Goal: Task Accomplishment & Management: Use online tool/utility

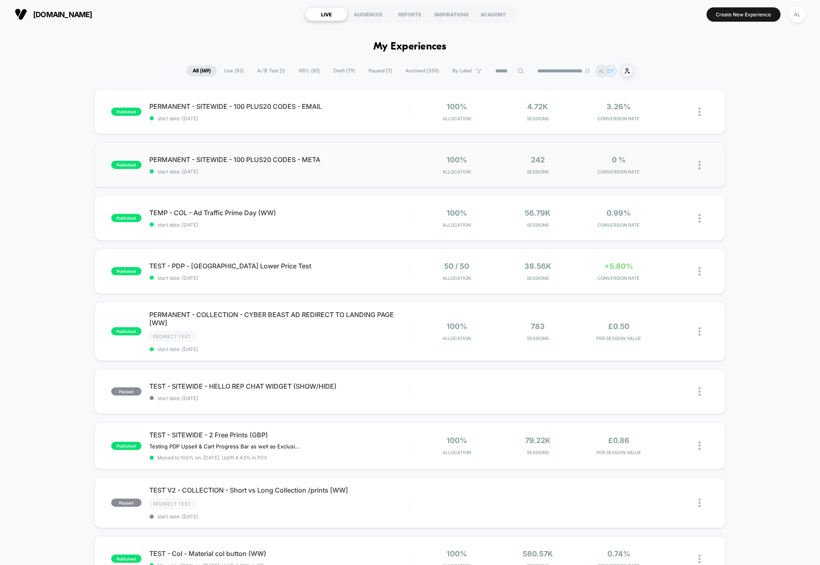
click at [381, 175] on div "published PERMANENT - SITEWIDE - 100 PLUS20 CODES - META start date: 06/10/2025…" at bounding box center [410, 164] width 632 height 45
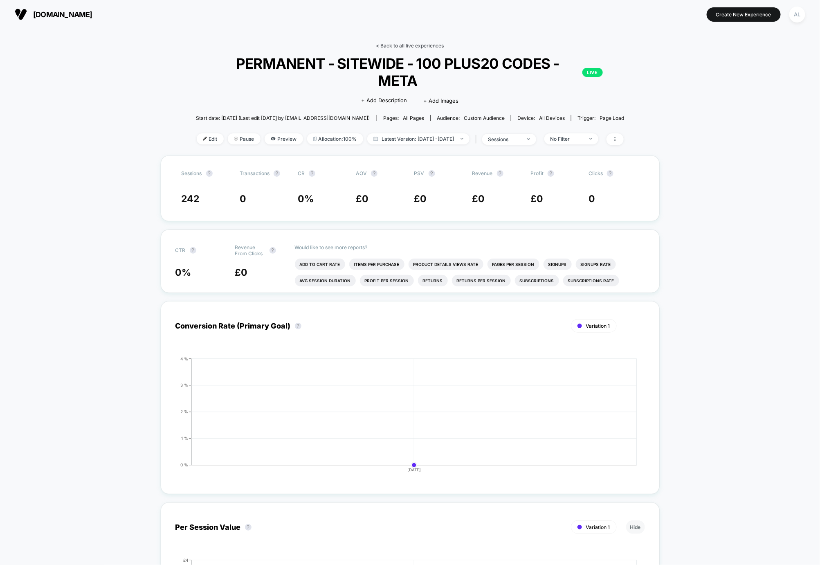
click at [386, 43] on link "< Back to all live experiences" at bounding box center [410, 46] width 68 height 6
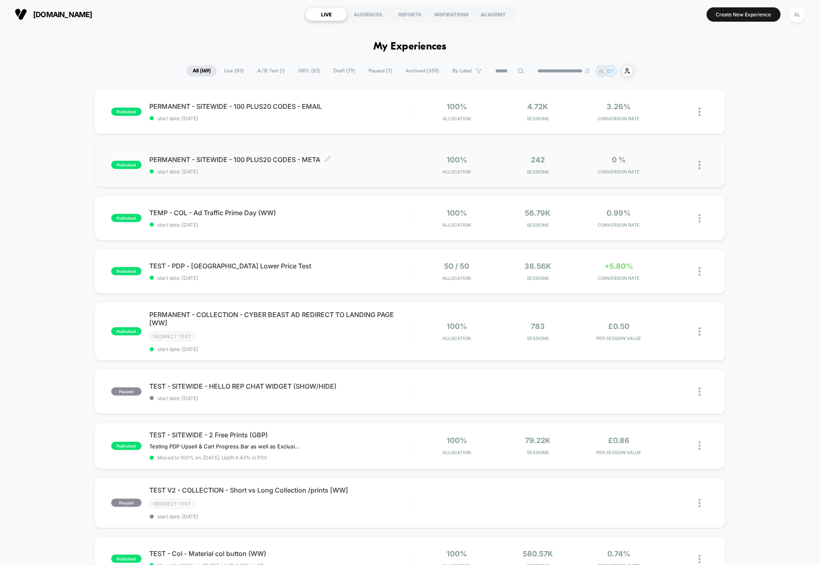
click at [277, 158] on span "PERMANENT - SITEWIDE - 100 PLUS20 CODES - META Click to edit experience details" at bounding box center [280, 159] width 260 height 8
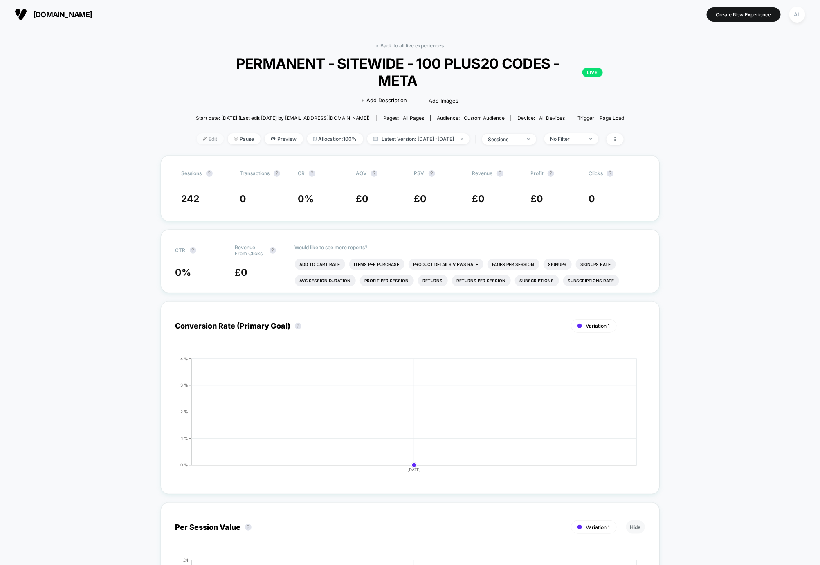
click at [198, 133] on span "Edit" at bounding box center [210, 138] width 27 height 11
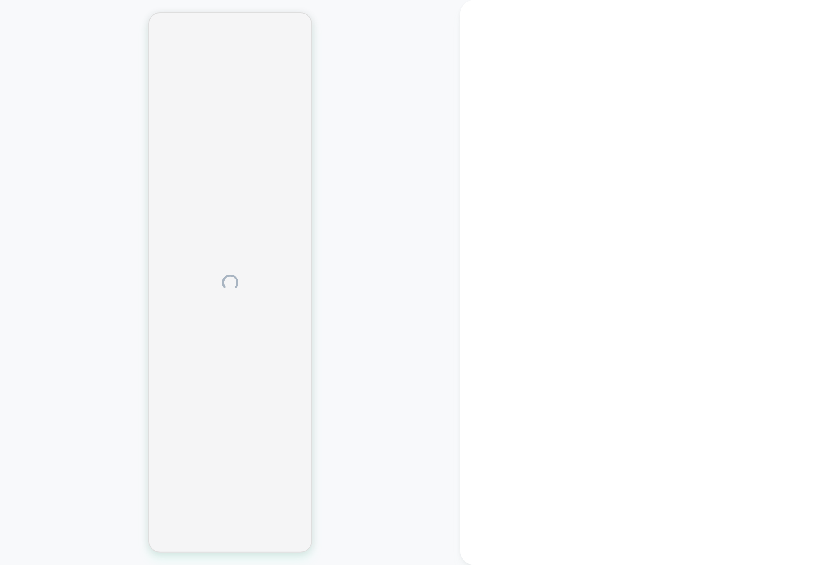
click at [763, 15] on div at bounding box center [640, 282] width 360 height 565
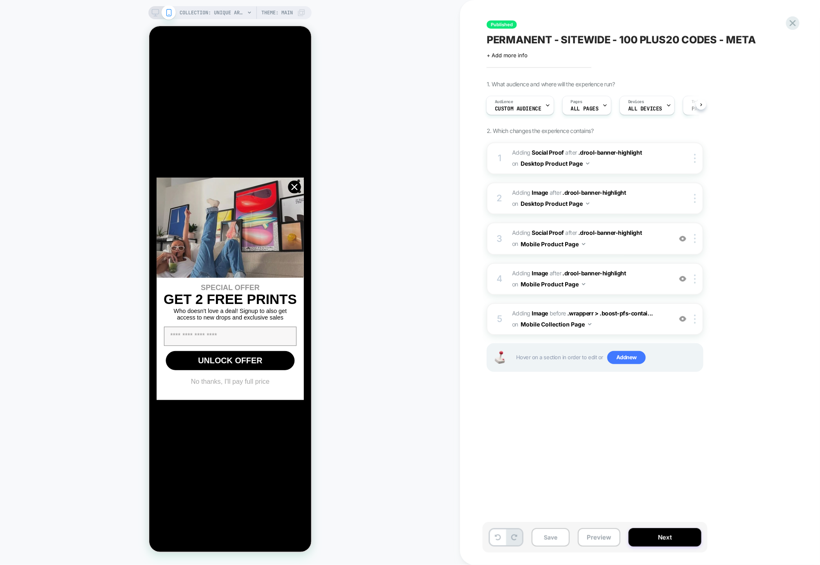
click at [554, 84] on span "1. What audience and where will the experience run?" at bounding box center [551, 84] width 128 height 7
click at [540, 102] on div "Audience Custom Audience" at bounding box center [518, 105] width 63 height 18
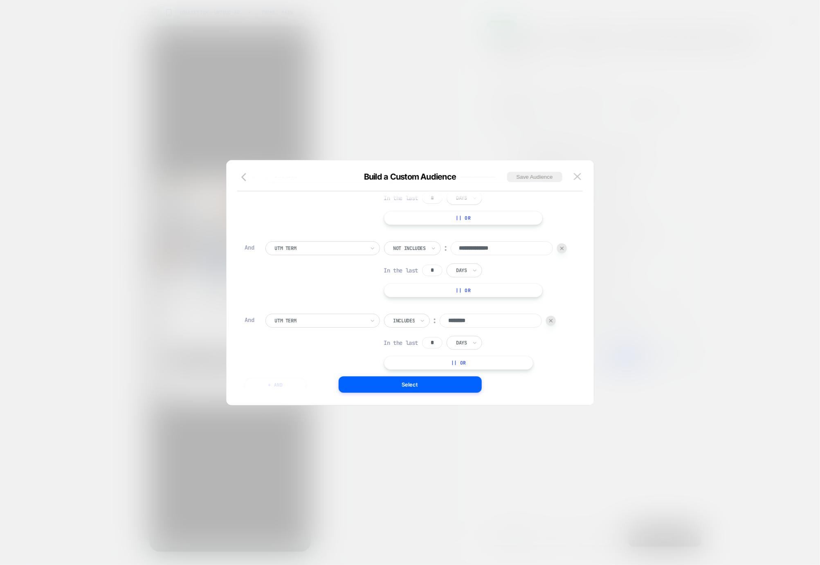
scroll to position [191, 0]
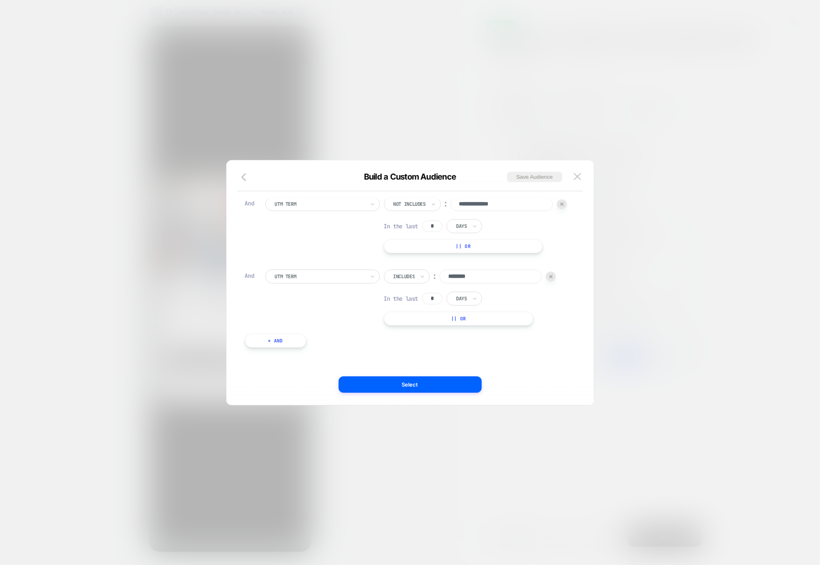
click at [443, 322] on button "|| Or" at bounding box center [459, 319] width 150 height 14
click at [470, 263] on input "********" at bounding box center [491, 257] width 102 height 14
click at [538, 281] on div at bounding box center [535, 277] width 10 height 10
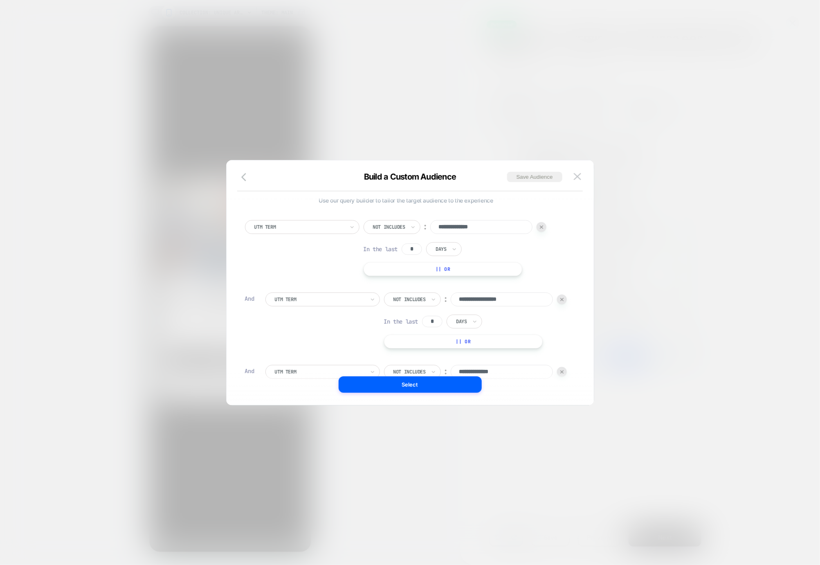
scroll to position [0, 0]
click at [574, 175] on img at bounding box center [577, 176] width 7 height 7
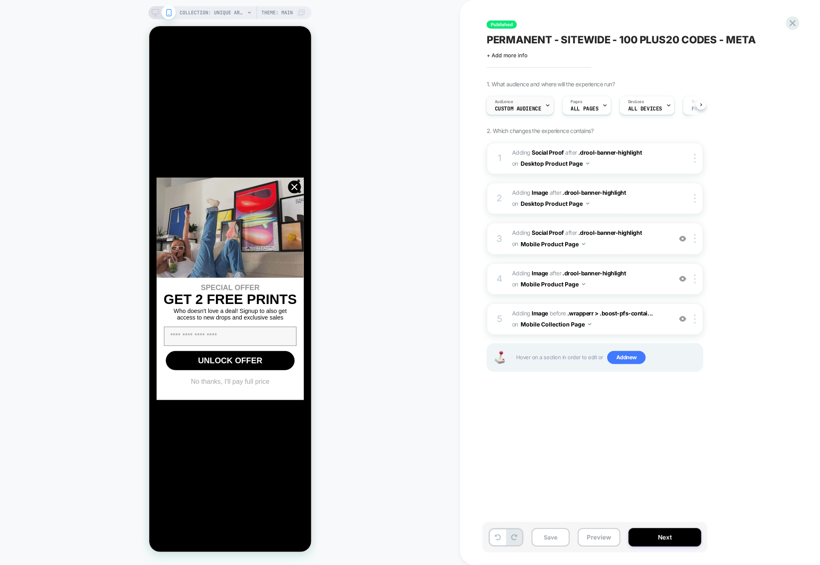
click at [535, 101] on div "Audience Custom Audience" at bounding box center [518, 105] width 63 height 18
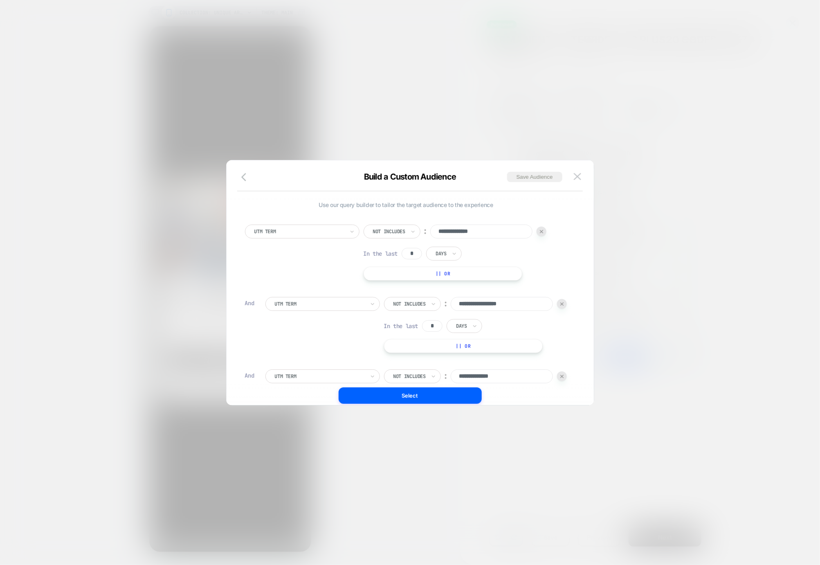
click at [526, 86] on div at bounding box center [410, 282] width 820 height 565
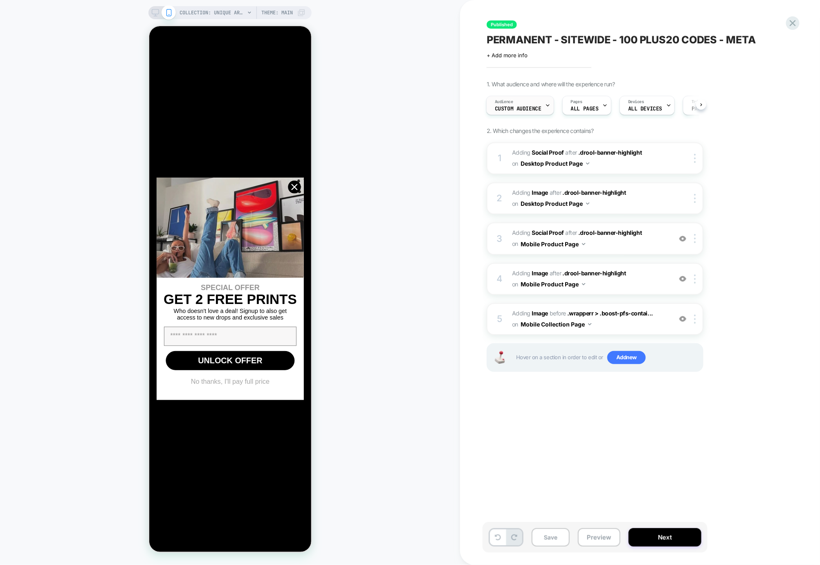
click at [526, 112] on div "Audience Custom Audience" at bounding box center [518, 105] width 63 height 18
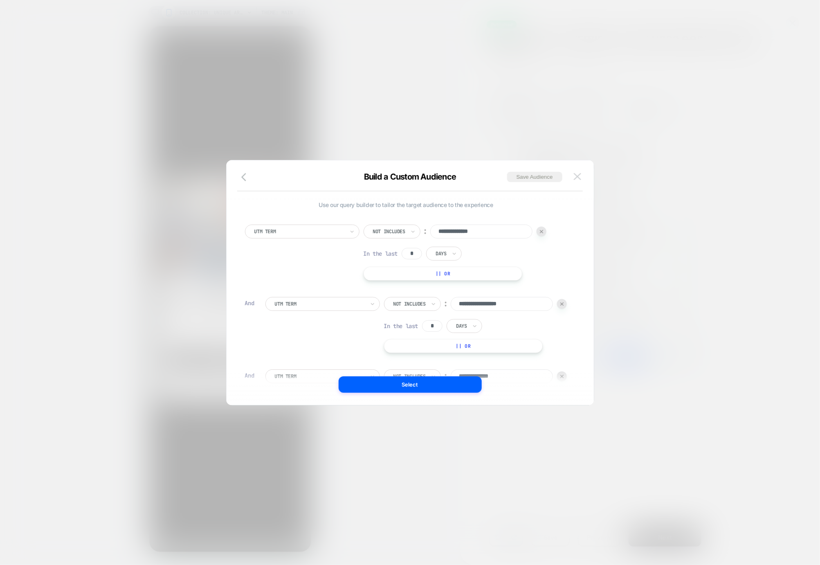
click at [575, 175] on img at bounding box center [577, 176] width 7 height 7
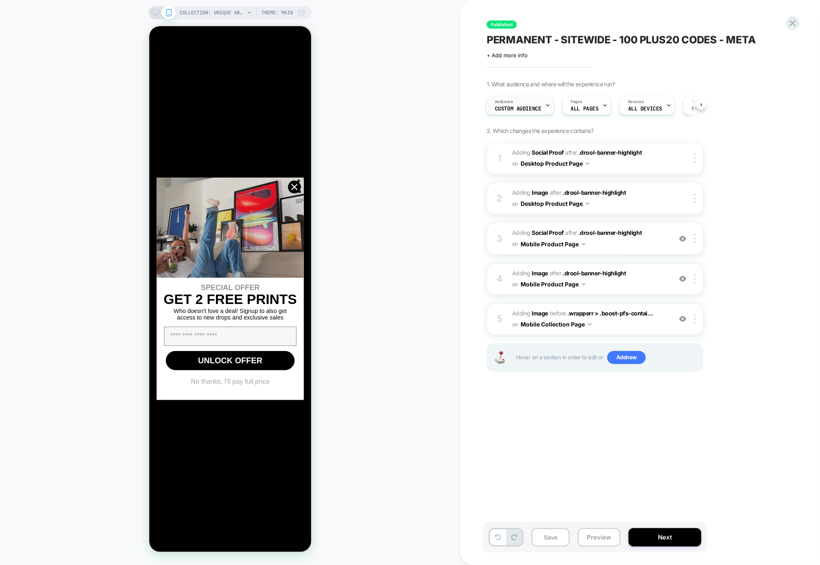
click at [531, 102] on div "Audience Custom Audience" at bounding box center [518, 105] width 63 height 18
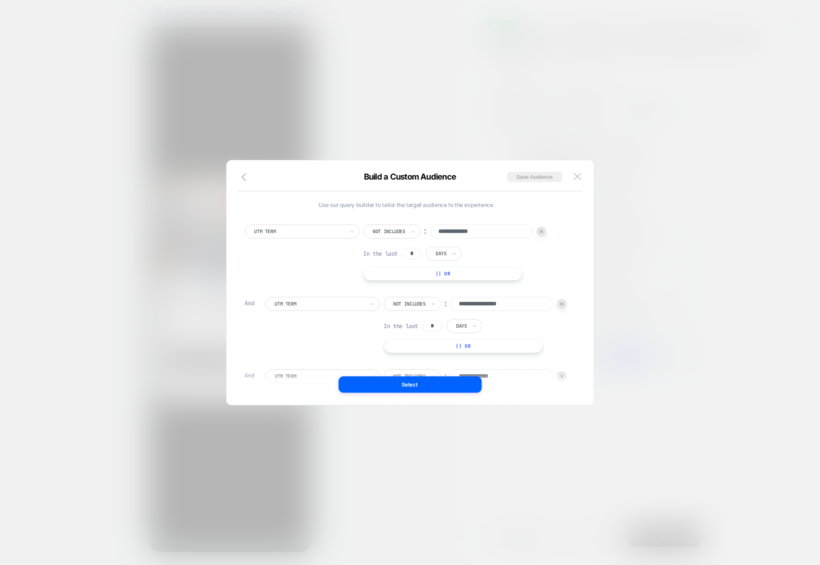
scroll to position [8, 0]
click at [574, 174] on img at bounding box center [577, 176] width 7 height 7
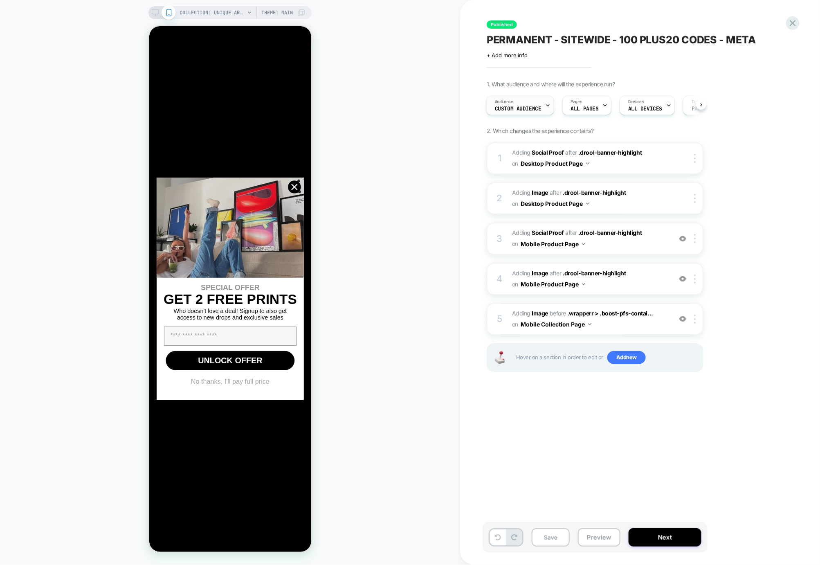
click at [531, 108] on span "Custom Audience" at bounding box center [518, 109] width 47 height 6
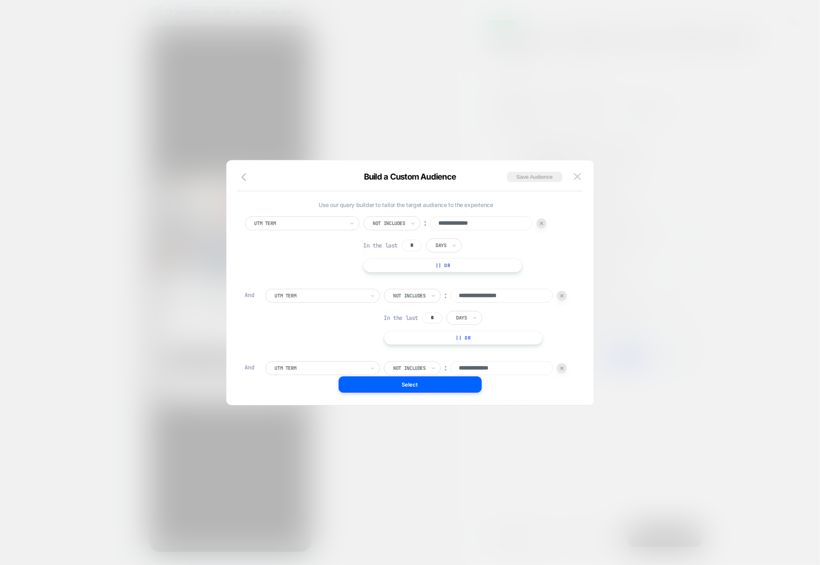
click at [676, 274] on div at bounding box center [410, 282] width 820 height 565
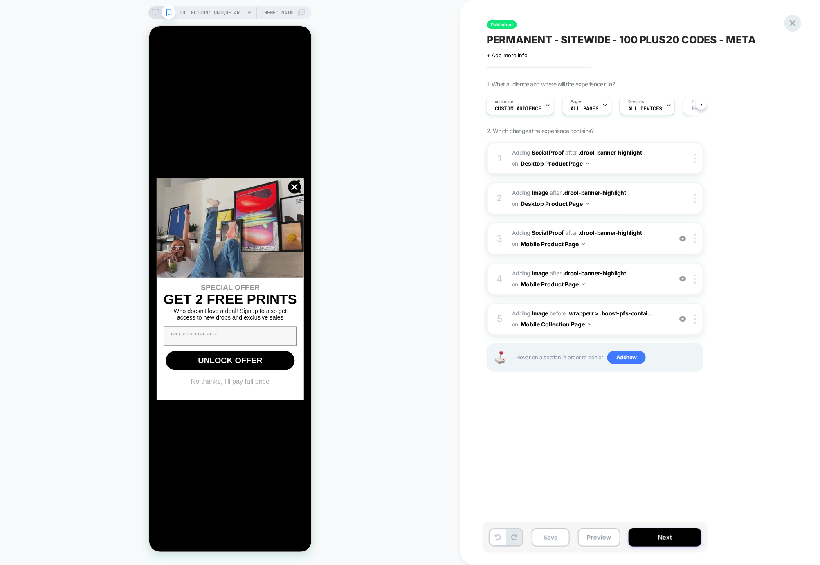
click at [797, 25] on icon at bounding box center [792, 23] width 11 height 11
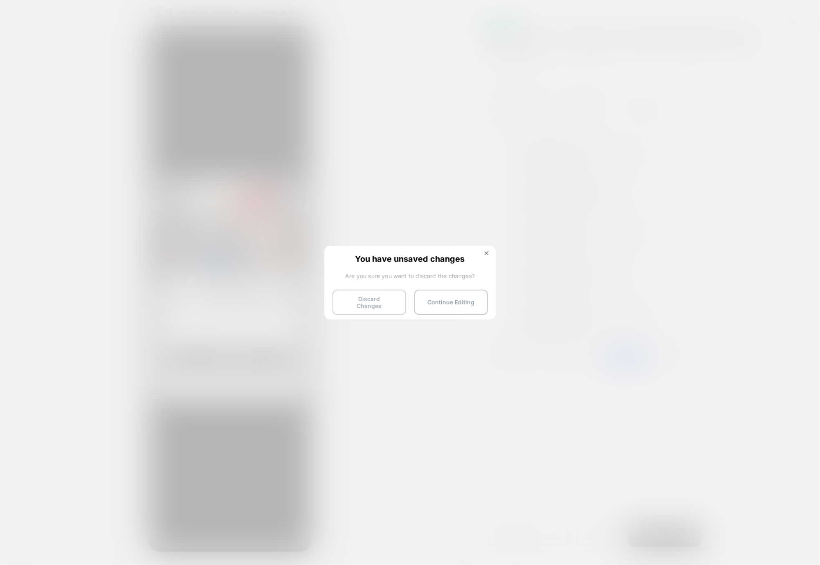
click at [372, 298] on button "Discard Changes" at bounding box center [370, 302] width 74 height 25
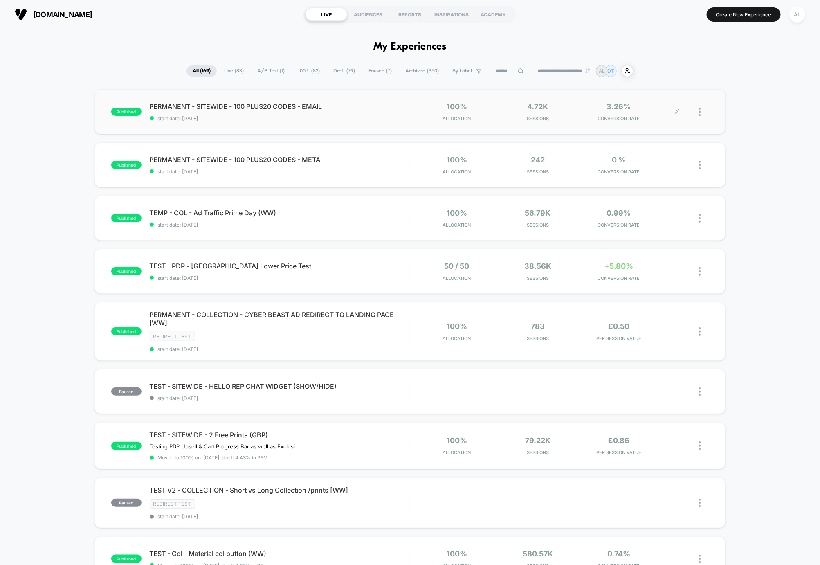
click at [699, 109] on div at bounding box center [693, 111] width 32 height 19
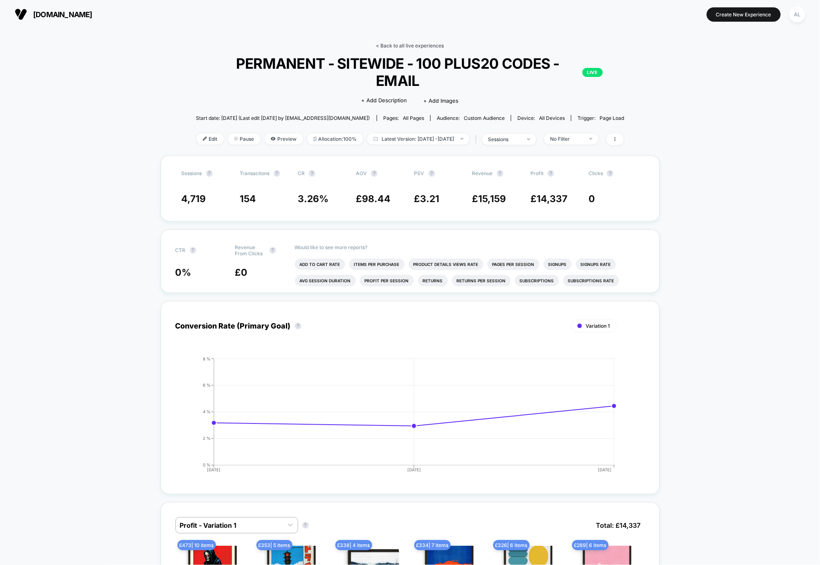
click at [415, 47] on link "< Back to all live experiences" at bounding box center [410, 46] width 68 height 6
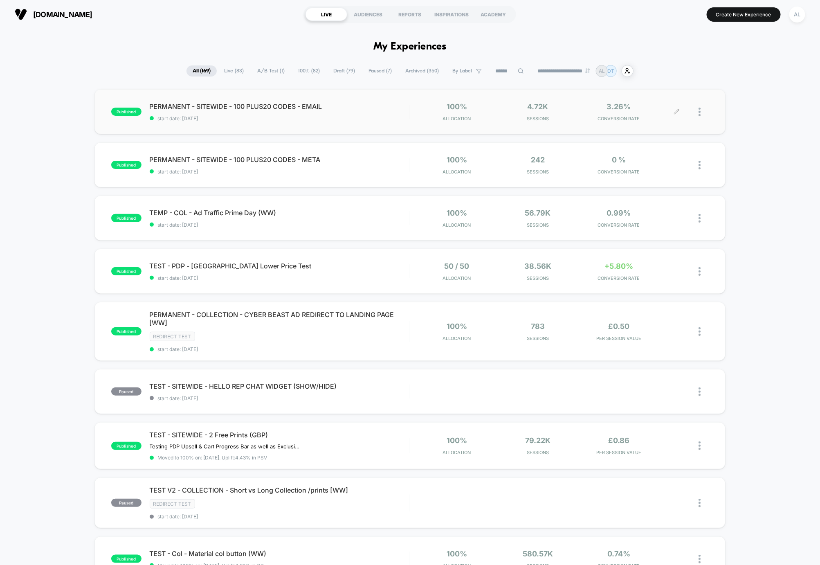
click at [702, 112] on div at bounding box center [704, 111] width 10 height 19
click at [659, 83] on div "Duplicate" at bounding box center [658, 84] width 74 height 18
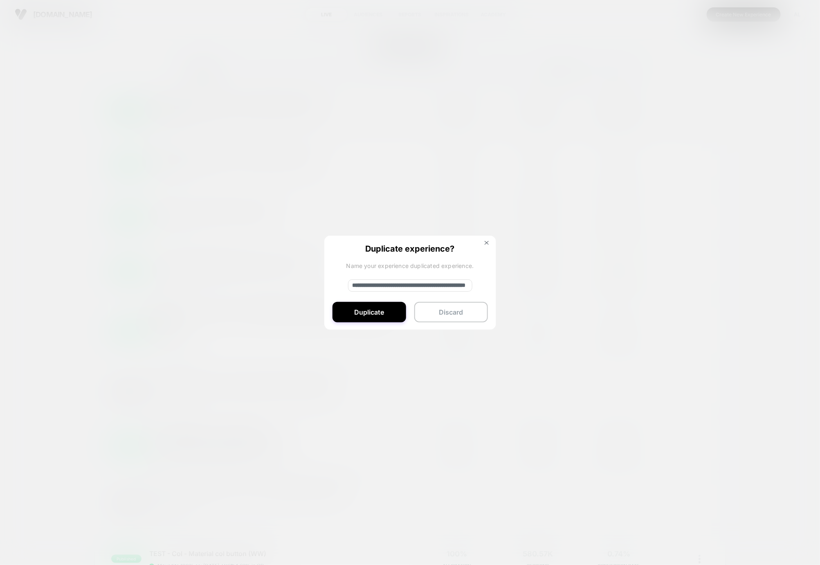
drag, startPoint x: 381, startPoint y: 282, endPoint x: 389, endPoint y: 299, distance: 19.0
click at [381, 282] on input "**********" at bounding box center [410, 285] width 124 height 12
type input "**********"
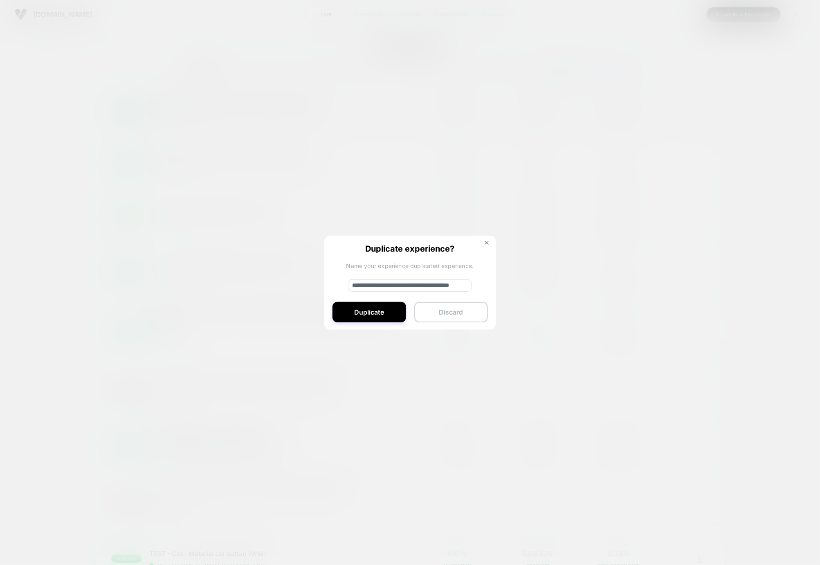
click at [429, 311] on button "Discard" at bounding box center [451, 312] width 74 height 20
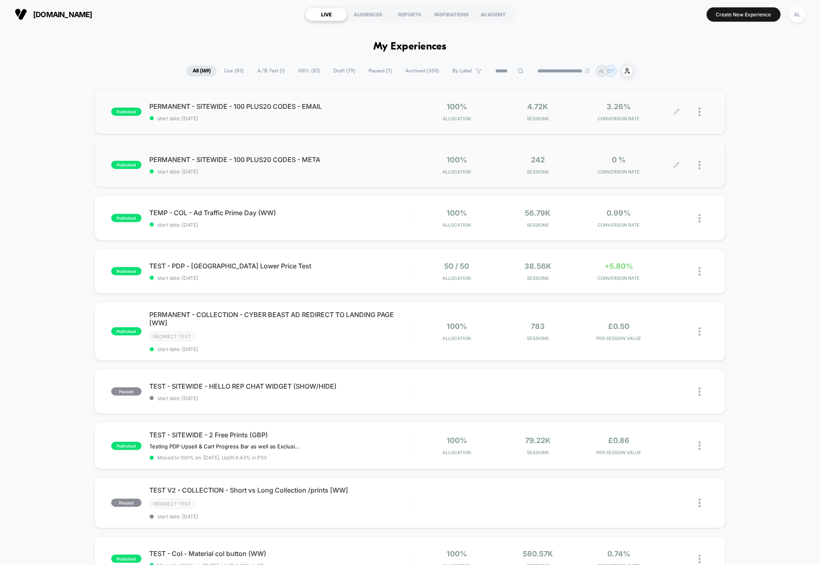
click at [702, 163] on div at bounding box center [704, 164] width 10 height 19
click at [667, 140] on div "Duplicate" at bounding box center [658, 137] width 74 height 18
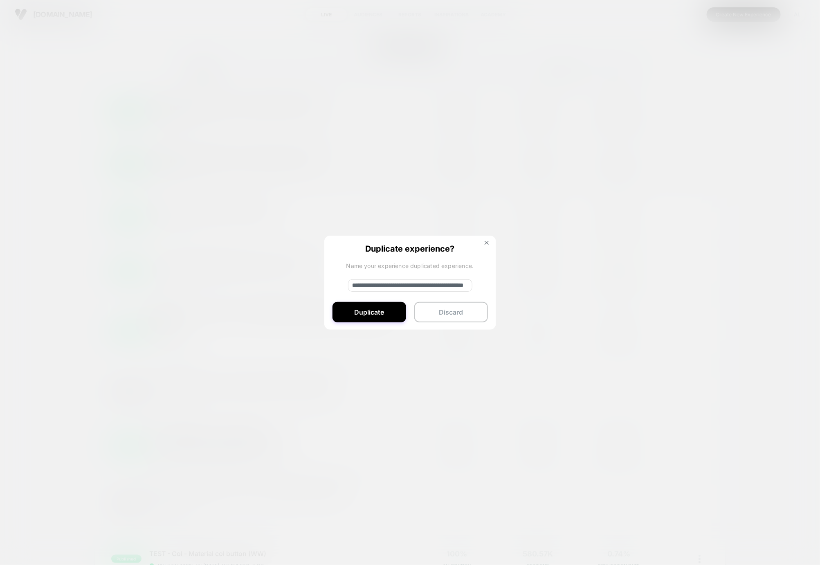
click at [378, 286] on input "**********" at bounding box center [410, 285] width 124 height 12
click at [410, 285] on input "**********" at bounding box center [410, 285] width 124 height 12
type input "**********"
click at [352, 314] on button "Duplicate" at bounding box center [370, 312] width 74 height 20
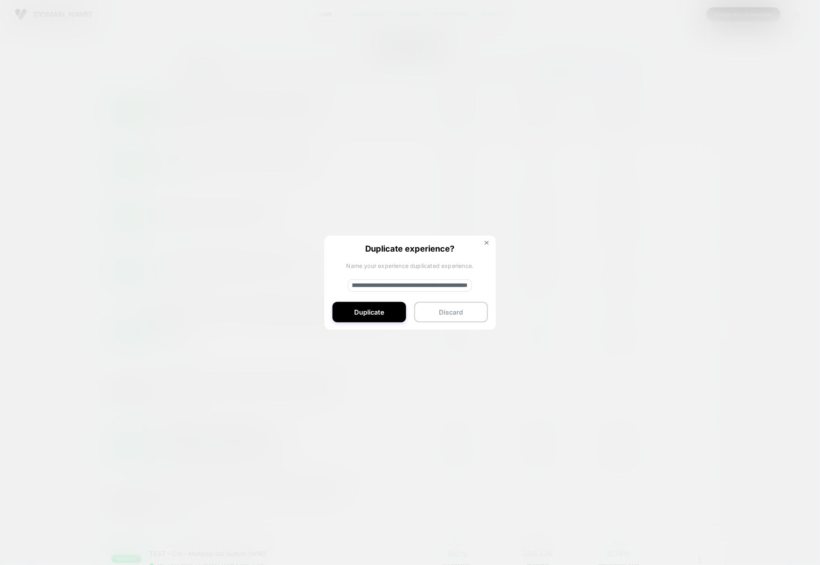
scroll to position [0, 0]
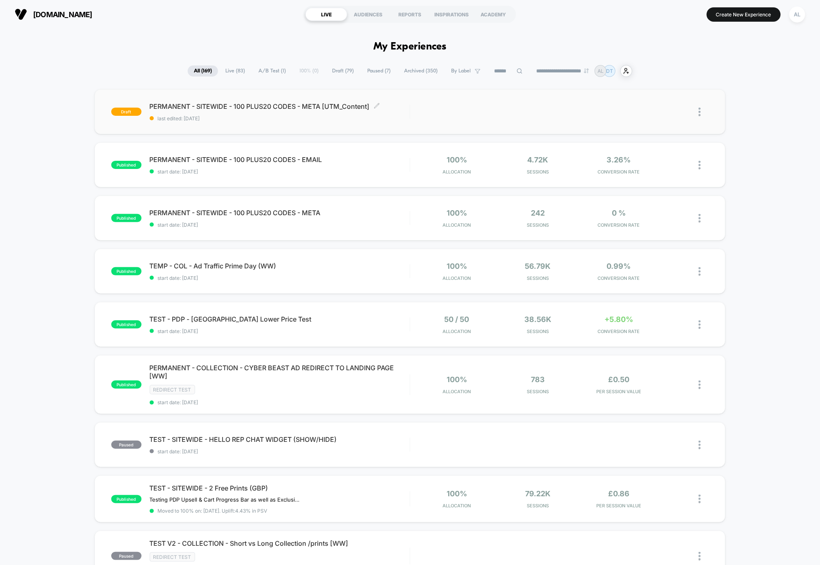
click at [326, 119] on span "last edited: 08/10/2025" at bounding box center [280, 118] width 260 height 6
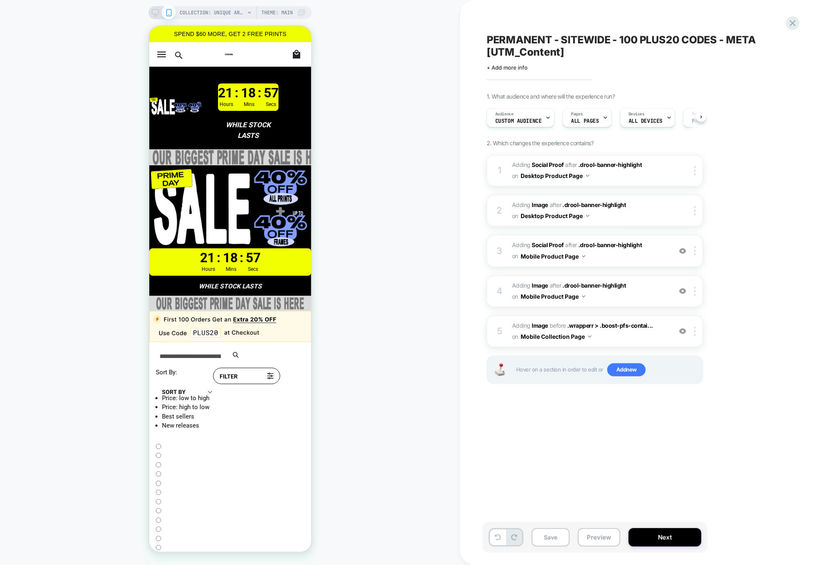
scroll to position [0, 0]
click at [542, 121] on div "Audience Custom Audience" at bounding box center [518, 117] width 63 height 18
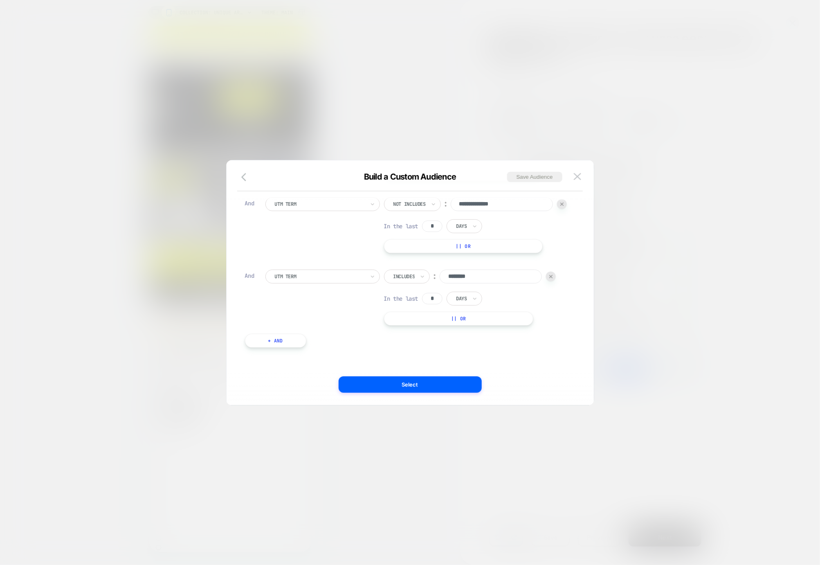
scroll to position [191, 0]
click at [407, 278] on div at bounding box center [405, 276] width 22 height 7
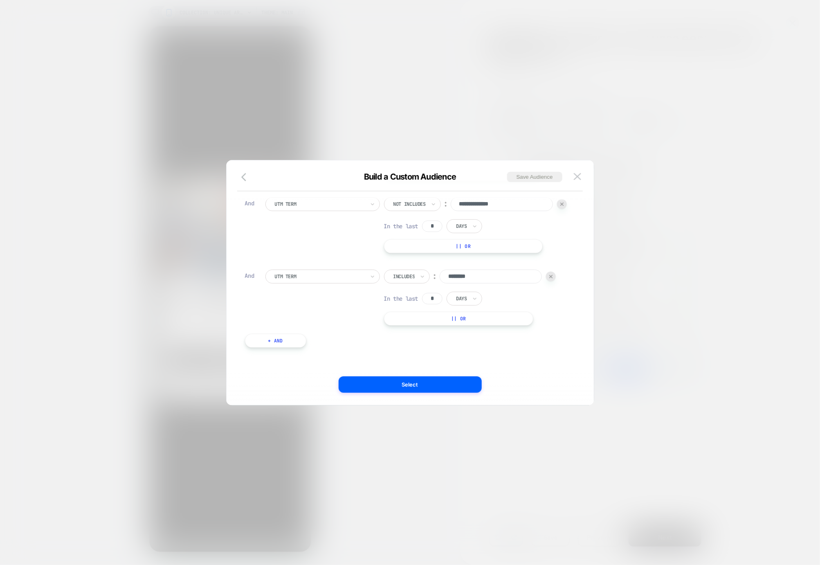
click at [408, 278] on div at bounding box center [405, 276] width 22 height 7
click at [418, 336] on div "Not includes" at bounding box center [418, 338] width 53 height 13
click at [276, 348] on button "+ And" at bounding box center [275, 341] width 61 height 14
click at [313, 326] on div at bounding box center [320, 321] width 90 height 7
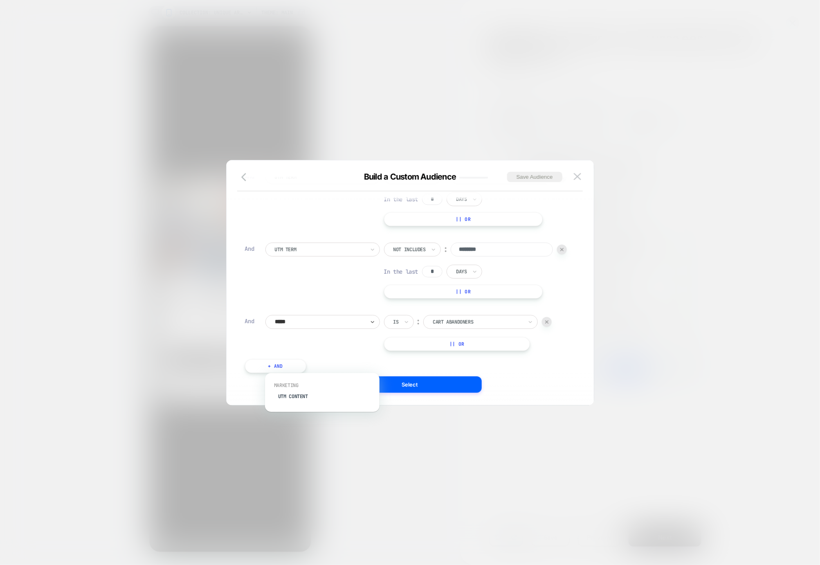
type input "******"
click at [301, 399] on div "UTM Content" at bounding box center [326, 396] width 106 height 13
click at [408, 328] on div at bounding box center [407, 321] width 6 height 13
click at [414, 407] on div at bounding box center [410, 282] width 820 height 565
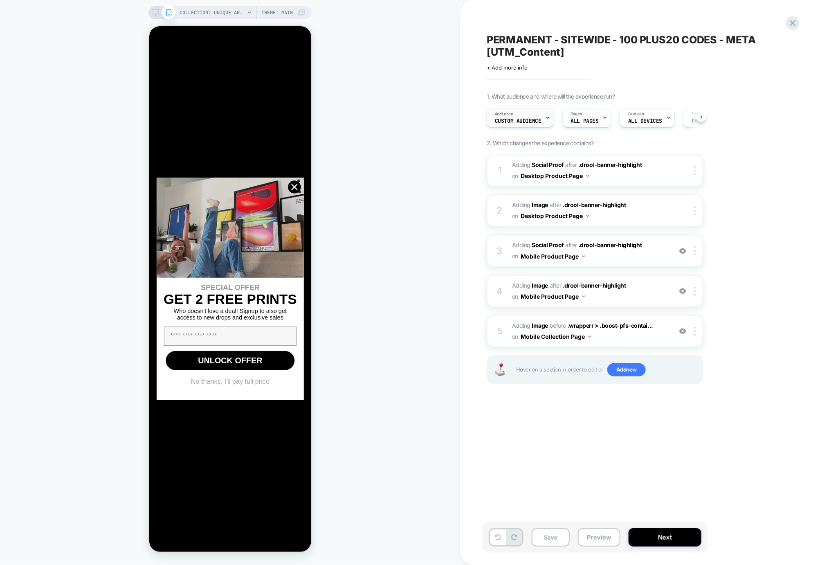
click at [516, 111] on div "Audience Custom Audience" at bounding box center [518, 117] width 63 height 18
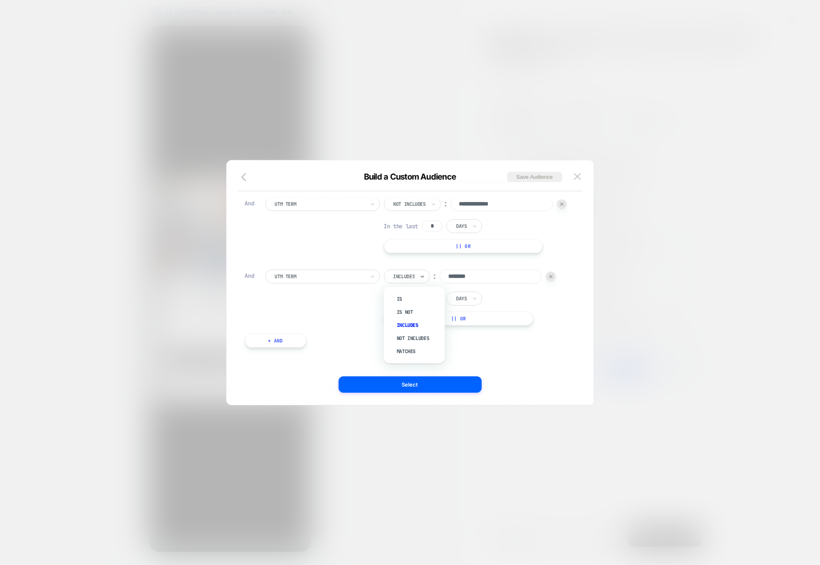
click at [409, 274] on div at bounding box center [405, 276] width 22 height 7
click at [415, 332] on div "Not includes" at bounding box center [418, 338] width 53 height 13
click at [280, 348] on button "+ And" at bounding box center [275, 341] width 61 height 14
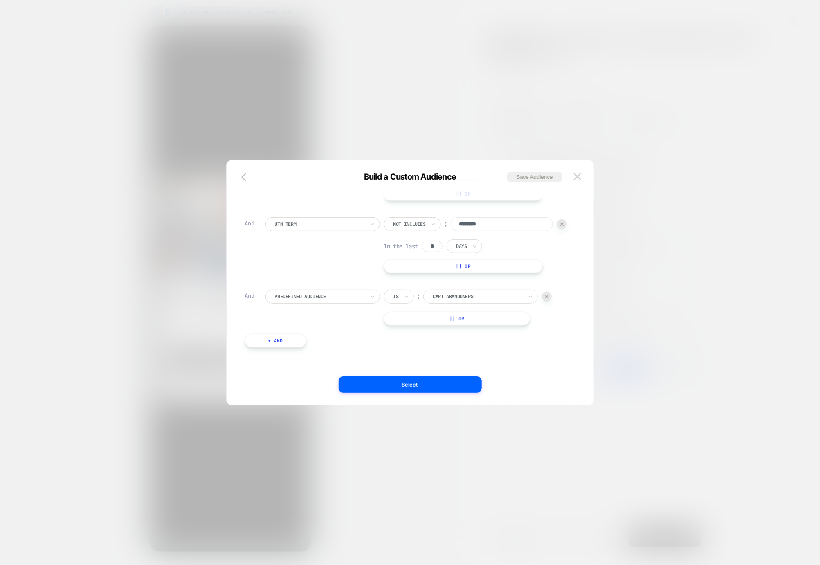
scroll to position [257, 0]
click at [305, 301] on div "Predefined Audience" at bounding box center [322, 297] width 115 height 14
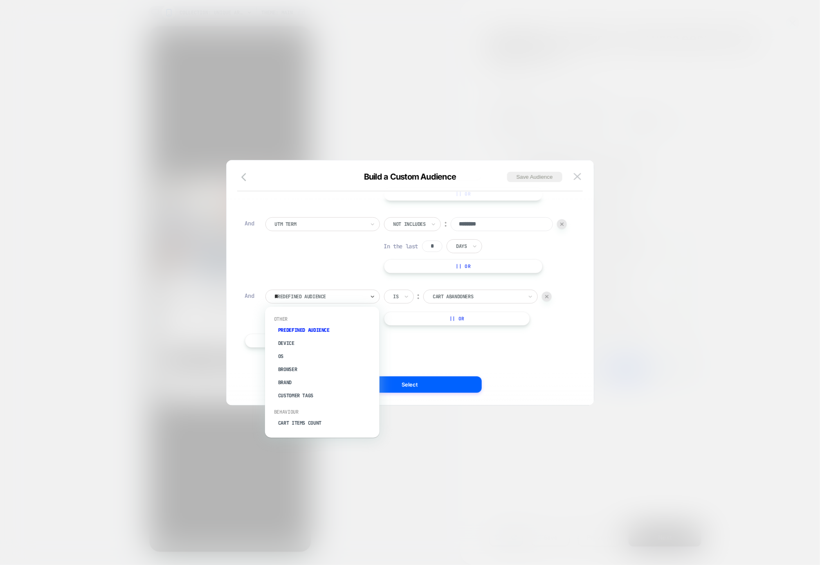
type input "***"
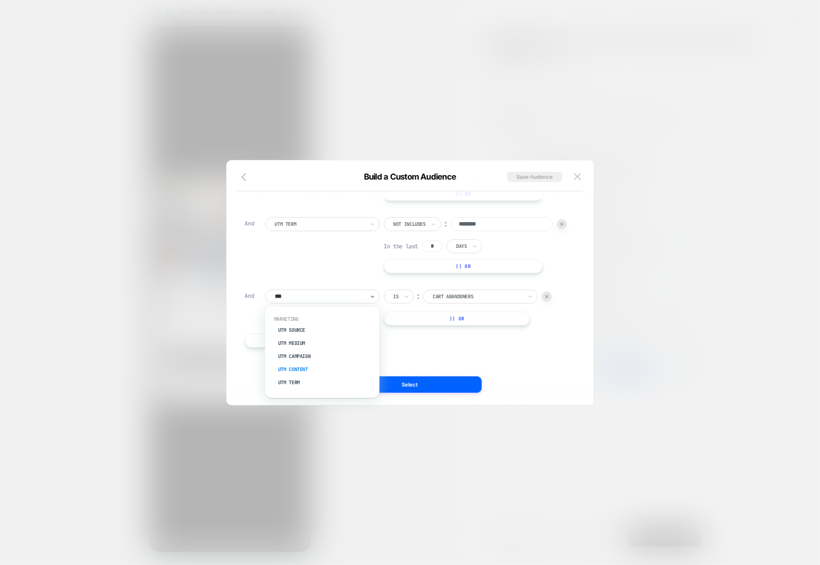
click at [304, 369] on div "UTM Content" at bounding box center [326, 369] width 106 height 13
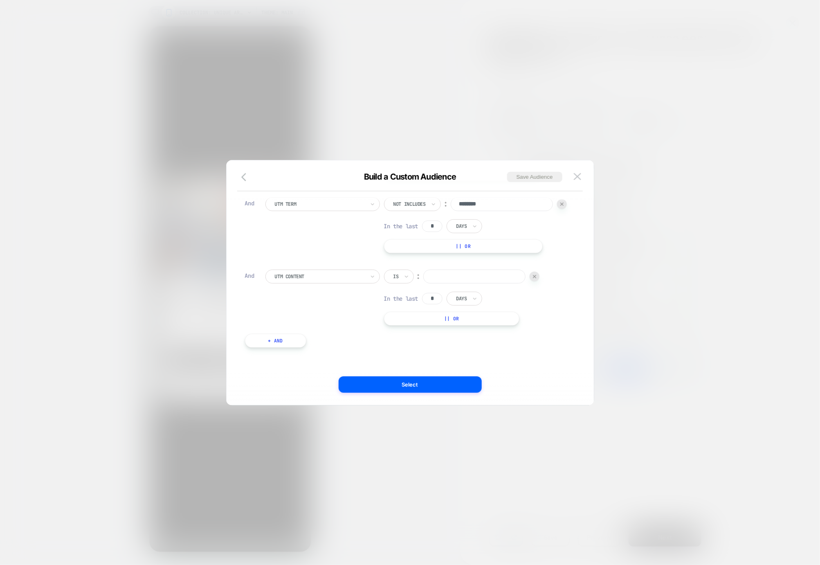
click at [401, 289] on div "**********" at bounding box center [406, 168] width 331 height 384
click at [402, 283] on div "Is" at bounding box center [399, 277] width 30 height 14
click at [406, 281] on icon at bounding box center [407, 276] width 6 height 8
click at [412, 355] on div "Not includes" at bounding box center [418, 358] width 53 height 13
click at [451, 283] on input at bounding box center [502, 277] width 102 height 14
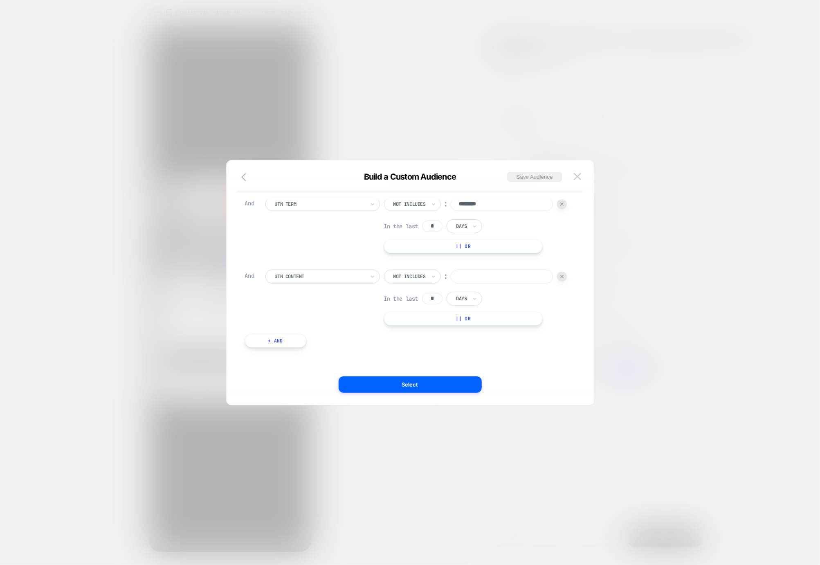
type input "*"
type input "********"
click at [394, 280] on div at bounding box center [410, 276] width 32 height 7
click at [300, 355] on div "Includes" at bounding box center [299, 359] width 53 height 13
click at [403, 388] on button "Select" at bounding box center [410, 384] width 143 height 16
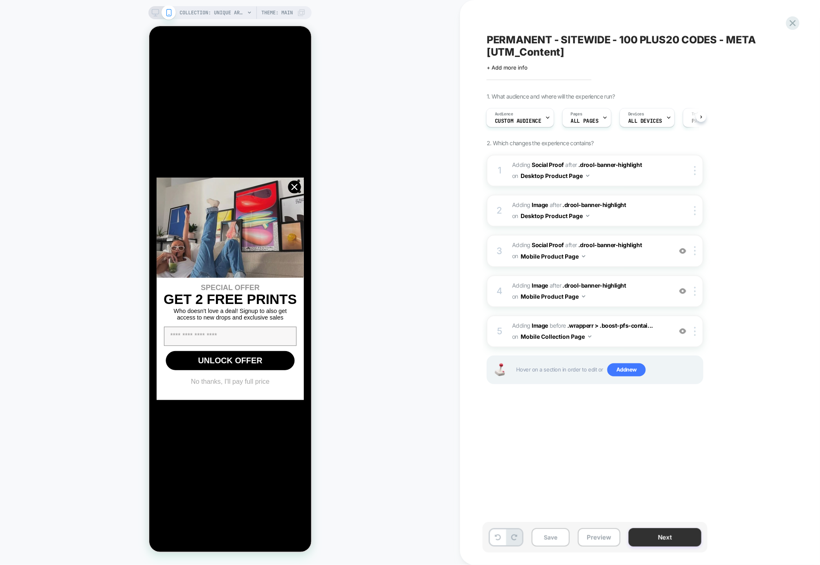
click at [654, 538] on button "Next" at bounding box center [665, 537] width 73 height 18
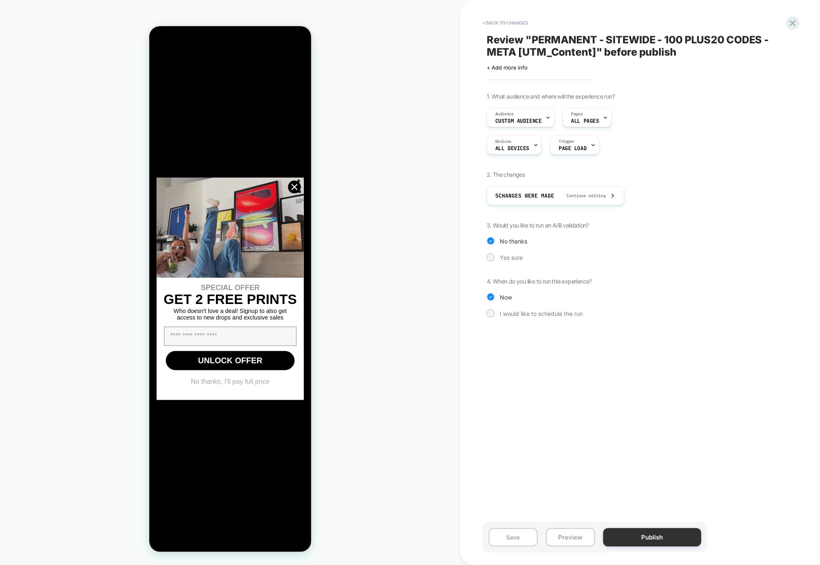
click at [650, 538] on button "Publish" at bounding box center [652, 537] width 98 height 18
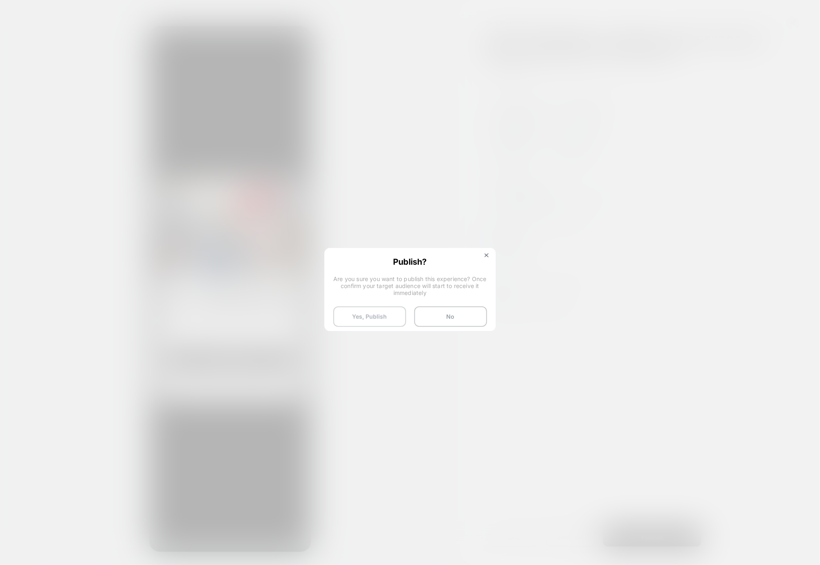
click at [347, 313] on button "Yes, Publish" at bounding box center [369, 316] width 73 height 20
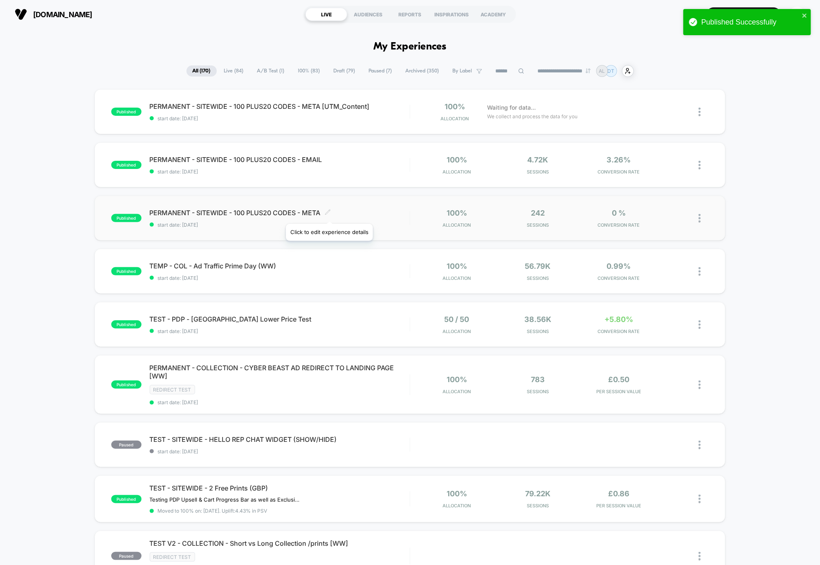
click at [329, 214] on icon at bounding box center [328, 212] width 6 height 6
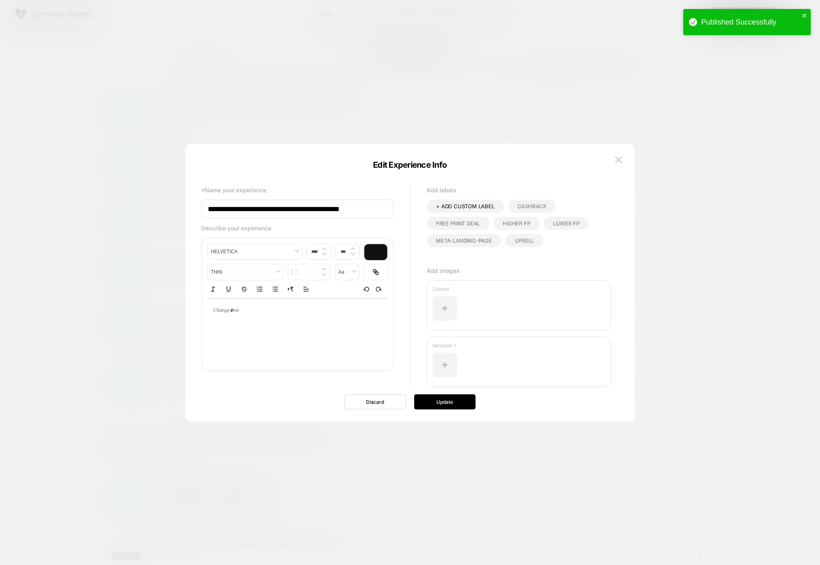
click at [362, 206] on input "**********" at bounding box center [298, 209] width 192 height 19
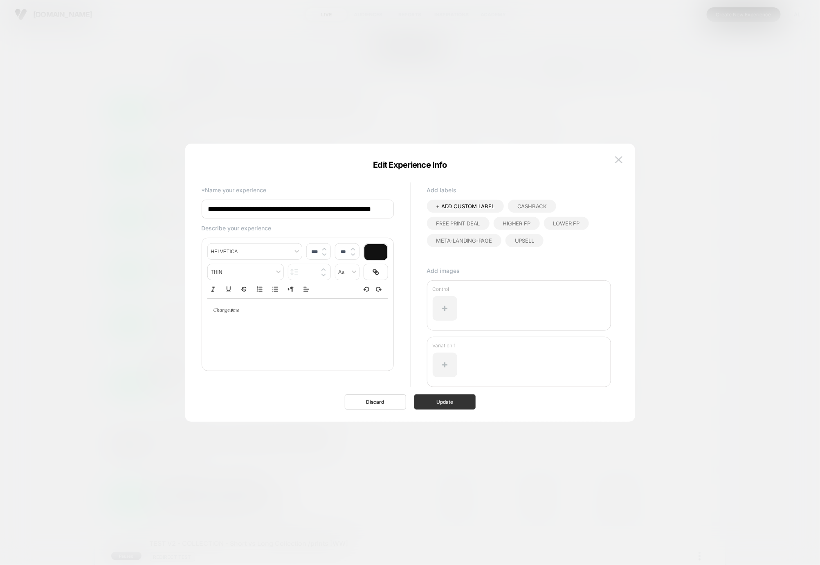
type input "**********"
click at [439, 403] on button "Update" at bounding box center [444, 401] width 61 height 15
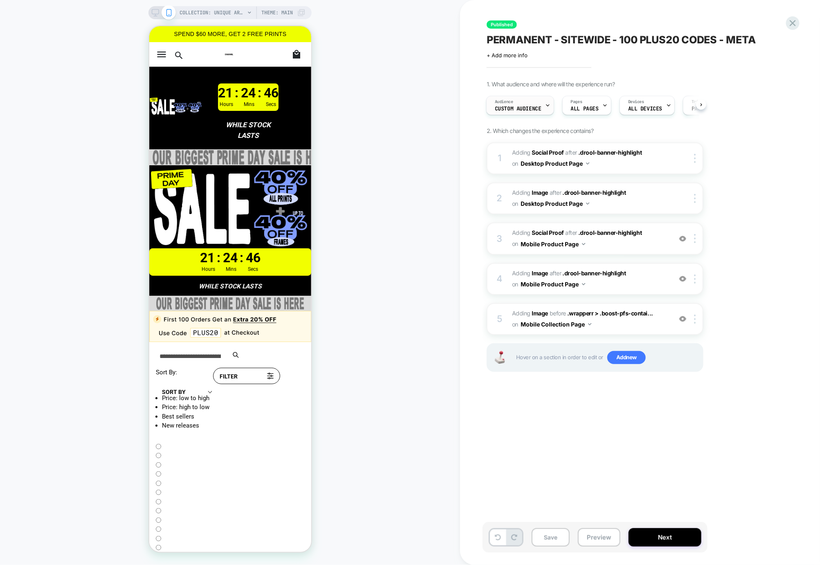
scroll to position [0, 1]
click at [791, 23] on icon at bounding box center [792, 23] width 11 height 11
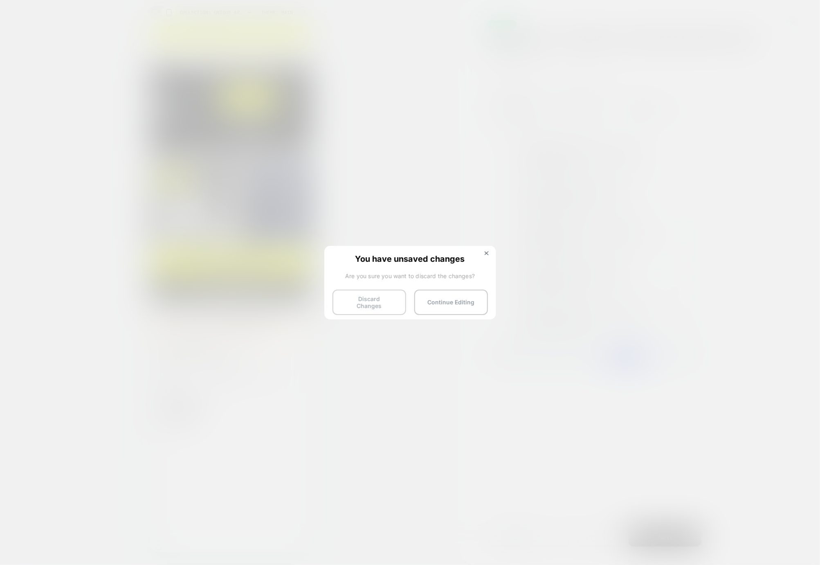
click at [355, 298] on button "Discard Changes" at bounding box center [370, 302] width 74 height 25
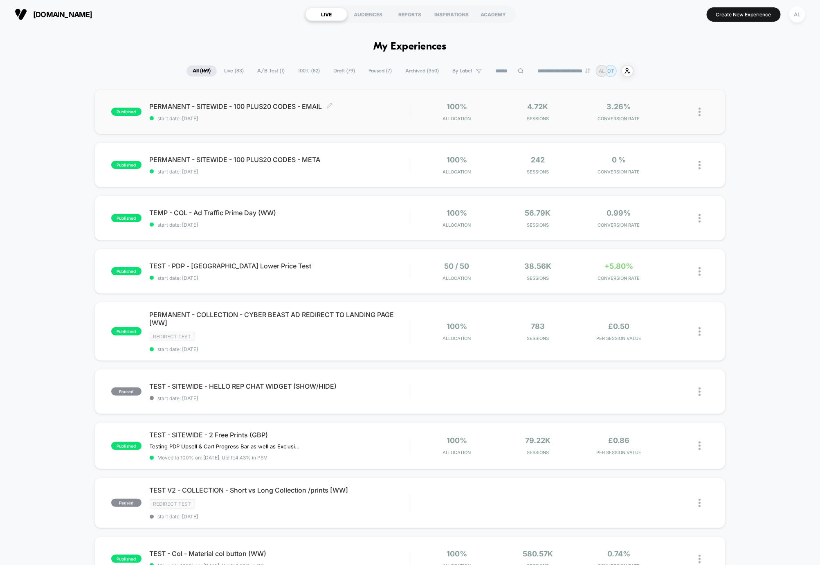
click at [369, 117] on span "start date: 06/10/2025" at bounding box center [280, 118] width 260 height 6
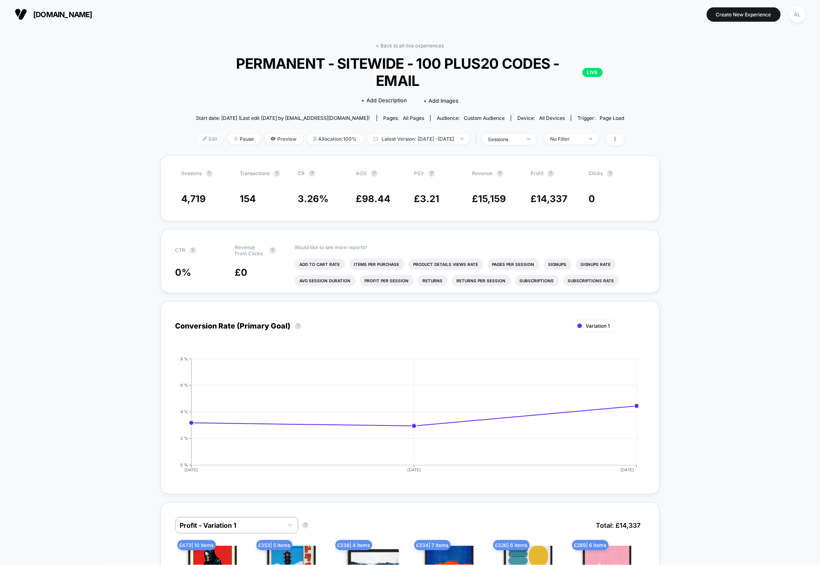
click at [208, 133] on span "Edit" at bounding box center [210, 138] width 27 height 11
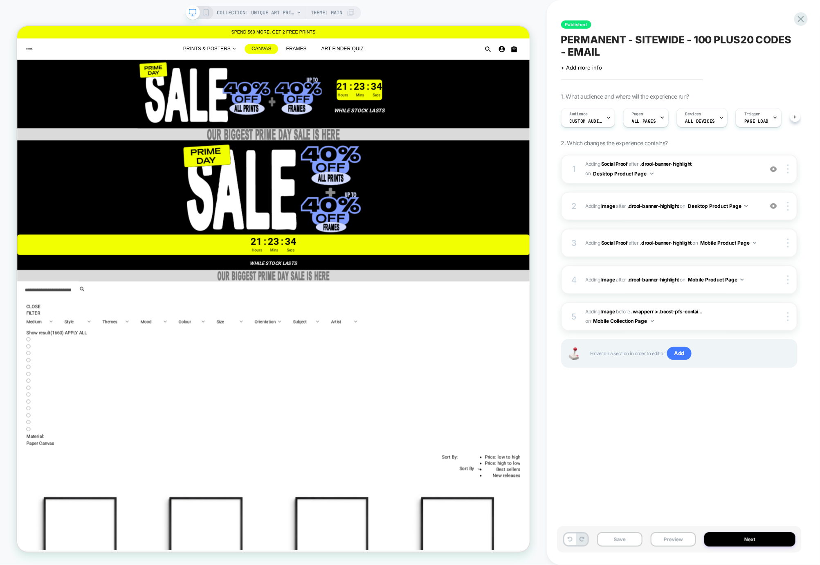
click at [587, 119] on span "Custom Audience" at bounding box center [586, 121] width 33 height 6
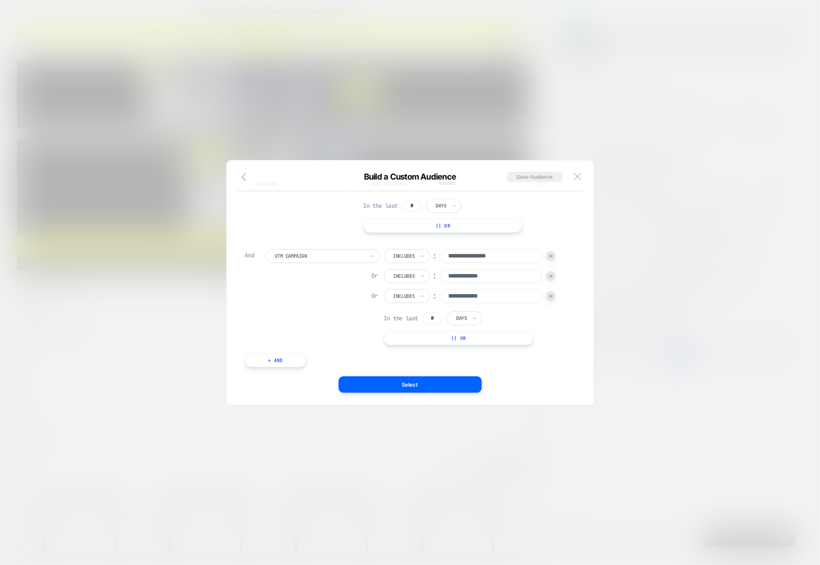
scroll to position [58, 0]
drag, startPoint x: 435, startPoint y: 296, endPoint x: 426, endPoint y: 297, distance: 9.1
click at [426, 297] on input "*" at bounding box center [432, 299] width 20 height 11
type input "*"
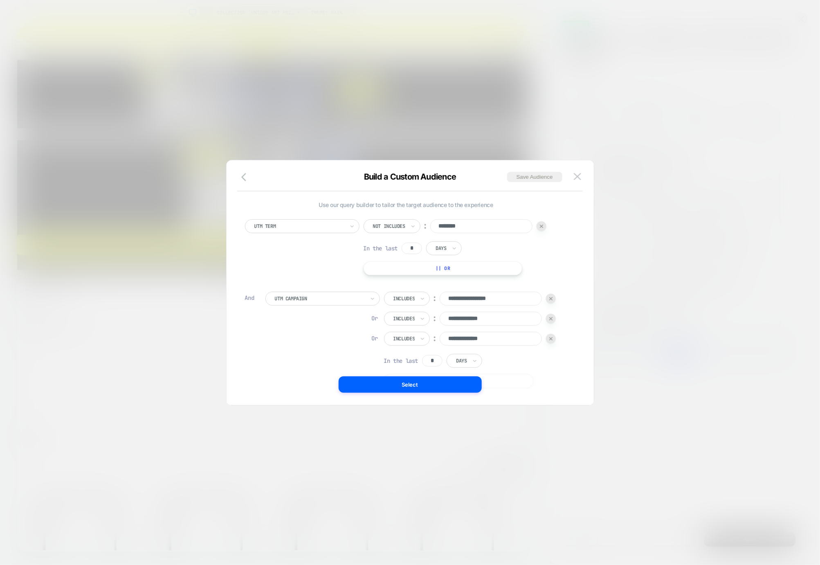
scroll to position [8, 0]
type input "*"
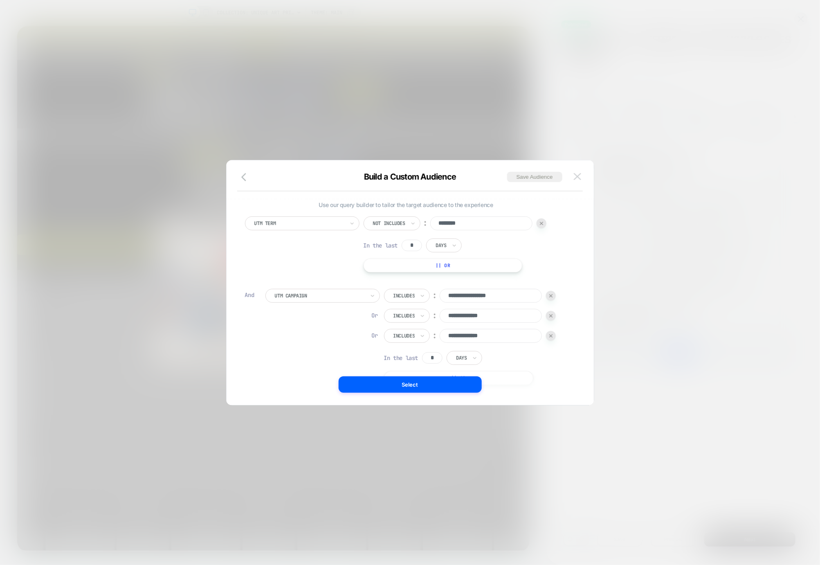
click at [578, 178] on img at bounding box center [577, 176] width 7 height 7
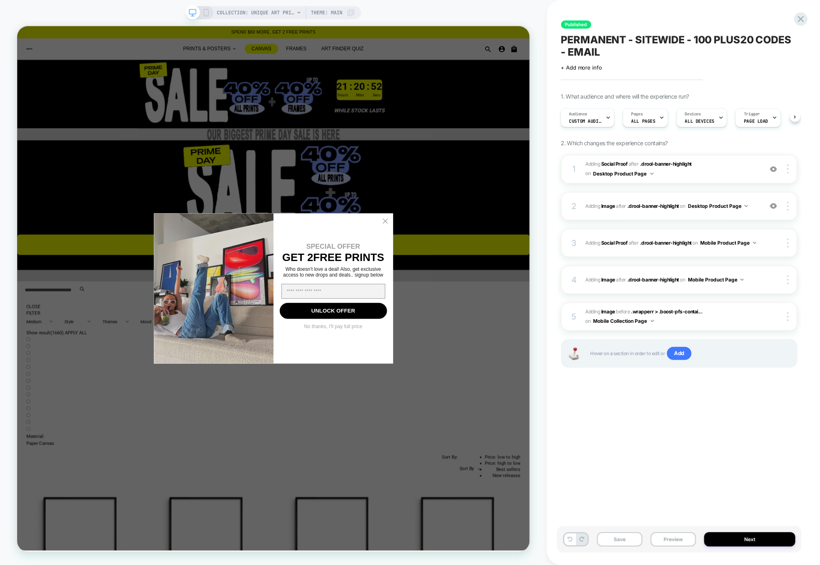
click at [653, 44] on span "PERMANENT - SITEWIDE - 100 PLUS20 CODES - EMAIL" at bounding box center [679, 46] width 236 height 25
click at [653, 44] on textarea "**********" at bounding box center [666, 46] width 210 height 25
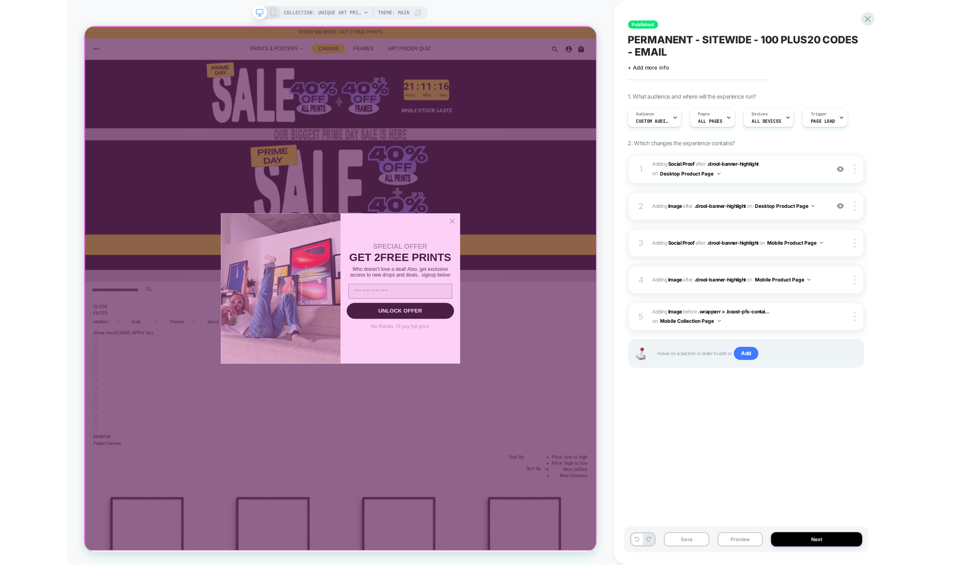
scroll to position [0, 0]
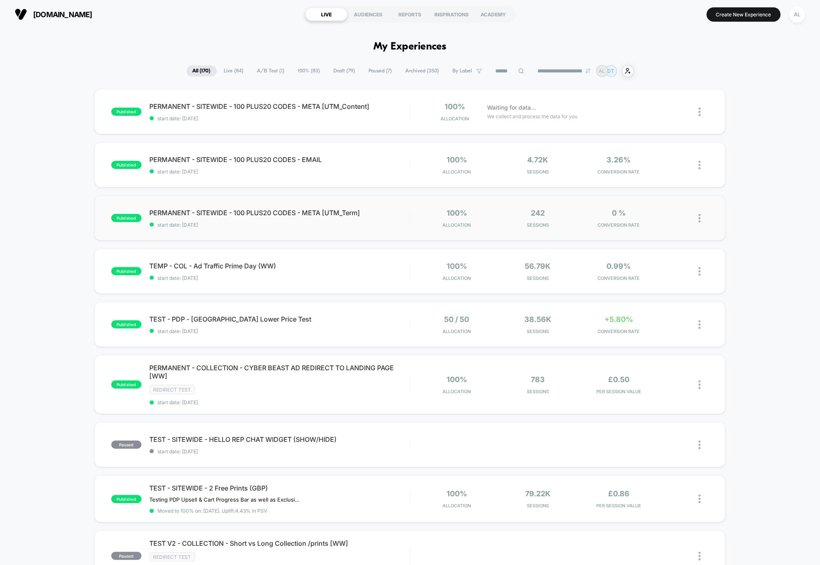
click at [331, 232] on div "published PERMANENT - SITEWIDE - 100 PLUS20 CODES - META [UTM_Term] start date:…" at bounding box center [410, 218] width 632 height 45
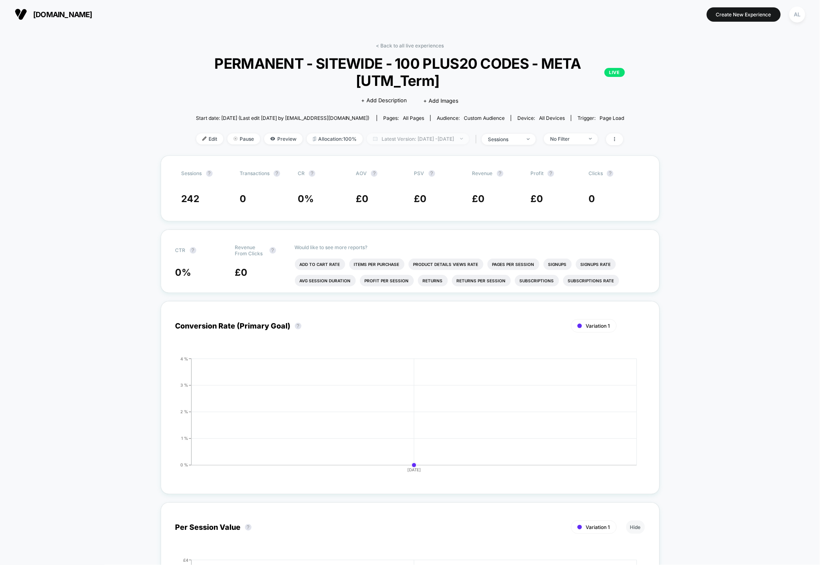
click at [407, 141] on span "Latest Version: Oct 6, 2025 - Oct 8, 2025" at bounding box center [418, 138] width 102 height 11
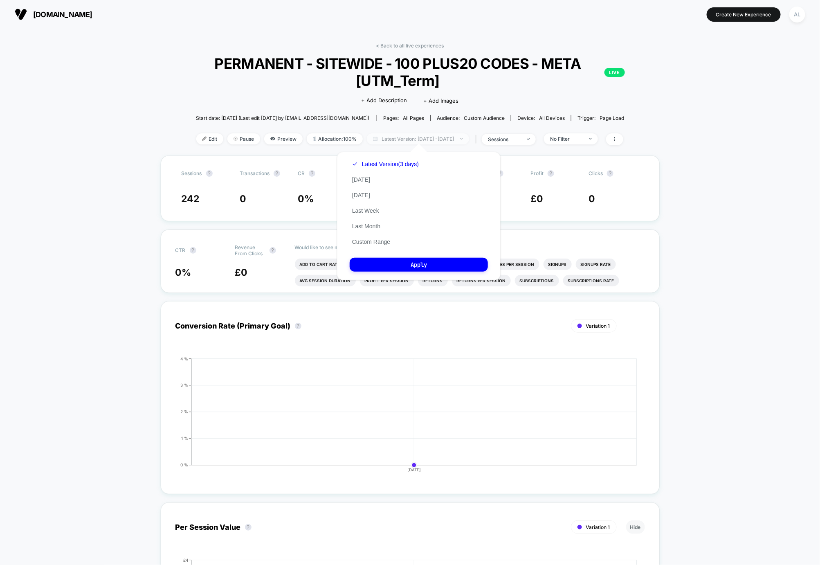
drag, startPoint x: 421, startPoint y: 138, endPoint x: 426, endPoint y: 137, distance: 6.0
click at [421, 138] on span "Latest Version: Oct 6, 2025 - Oct 8, 2025" at bounding box center [418, 138] width 102 height 11
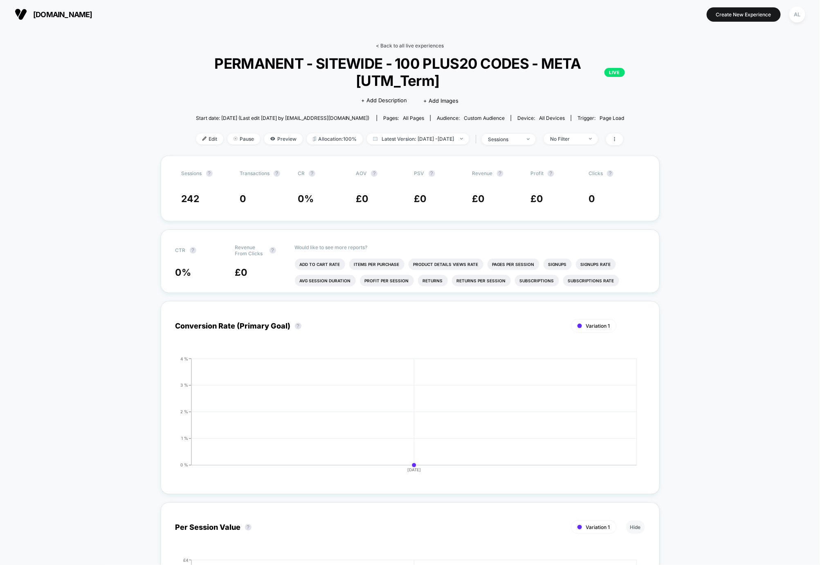
click at [403, 48] on link "< Back to all live experiences" at bounding box center [410, 46] width 68 height 6
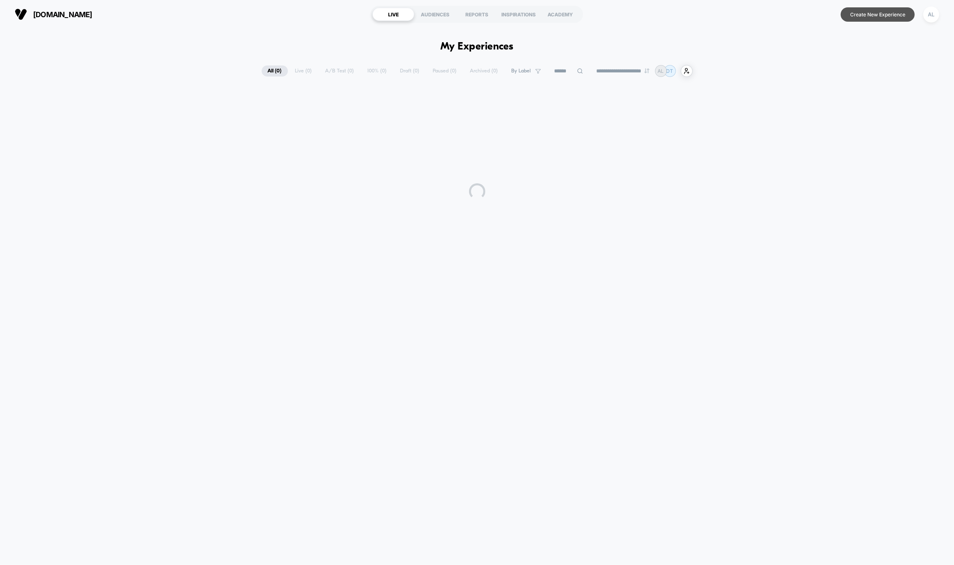
click at [879, 16] on button "Create New Experience" at bounding box center [878, 14] width 74 height 14
